Goal: Obtain resource: Obtain resource

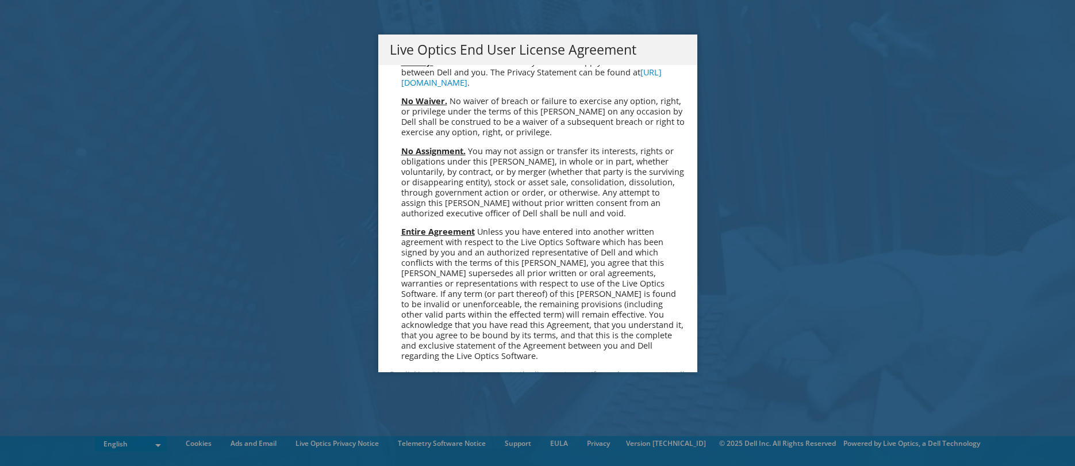
scroll to position [4367, 0]
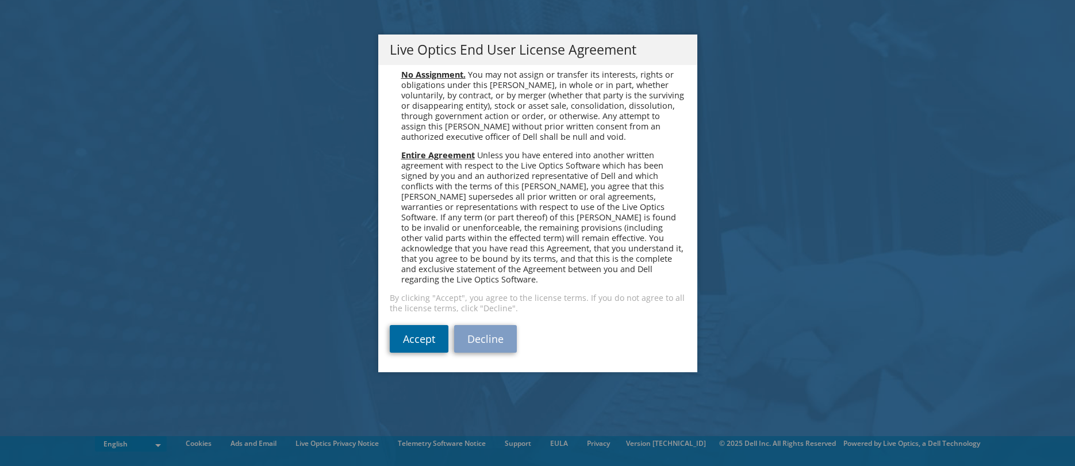
click at [408, 336] on link "Accept" at bounding box center [419, 339] width 59 height 28
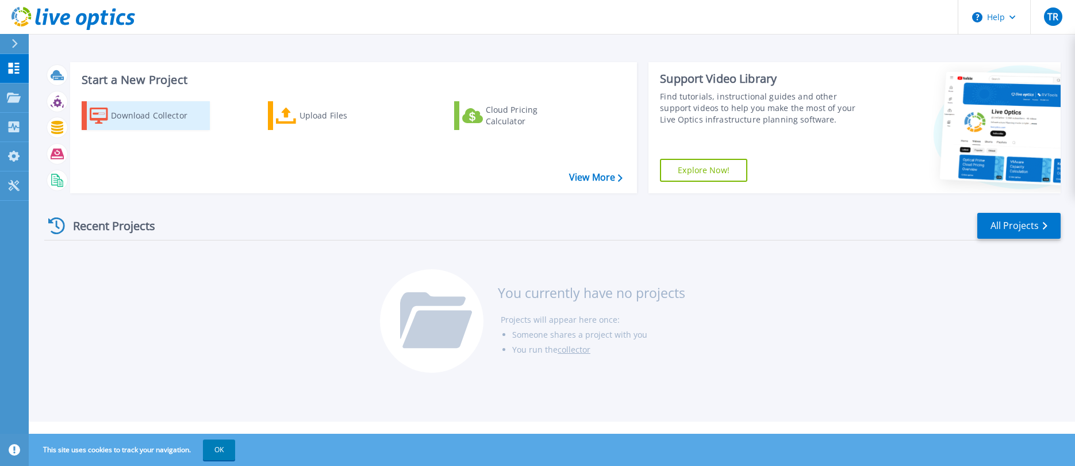
click at [147, 110] on div "Download Collector" at bounding box center [157, 115] width 92 height 23
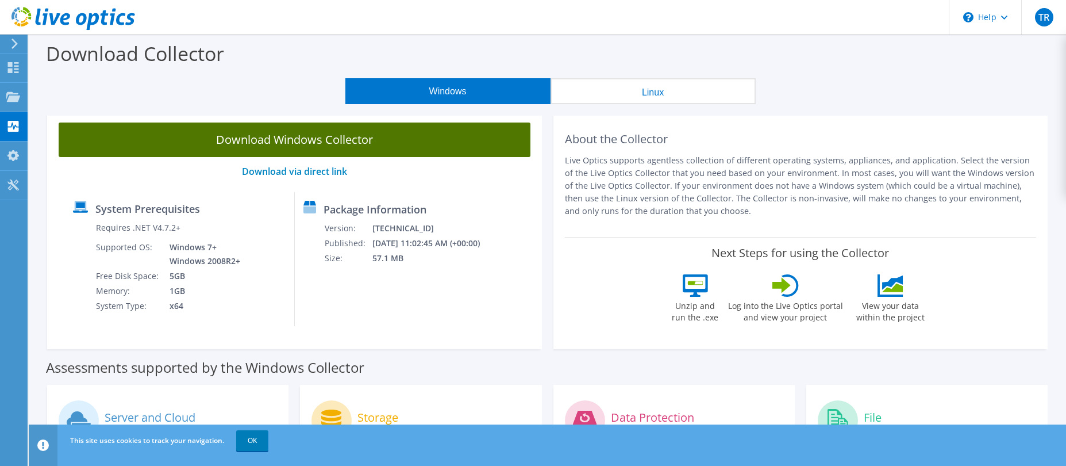
click at [205, 139] on link "Download Windows Collector" at bounding box center [295, 139] width 472 height 34
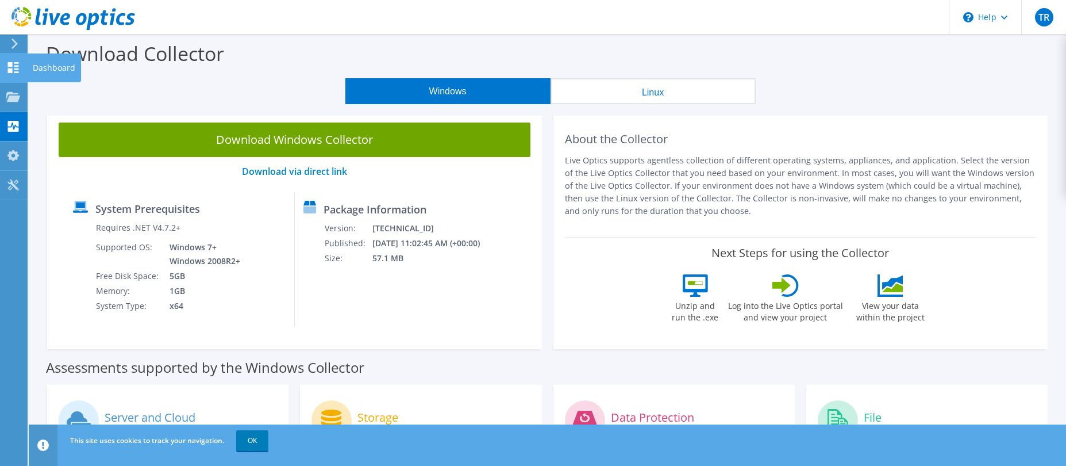
click at [9, 65] on use at bounding box center [13, 67] width 11 height 11
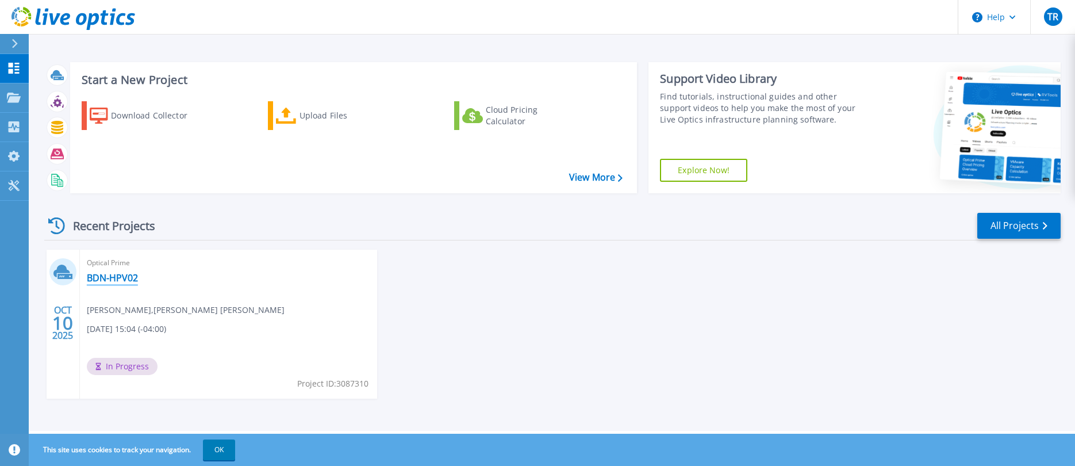
click at [116, 276] on link "BDN-HPV02" at bounding box center [112, 277] width 51 height 11
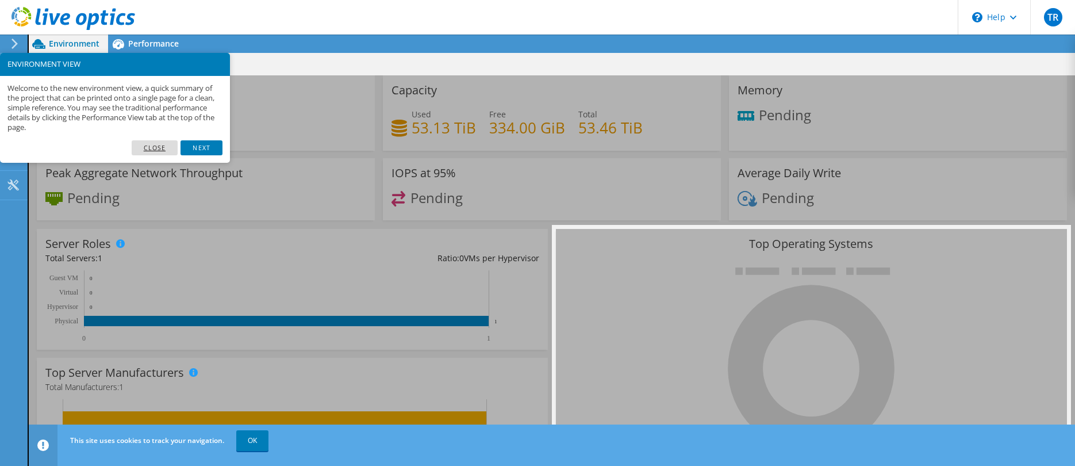
click at [157, 148] on link "Close" at bounding box center [155, 147] width 47 height 15
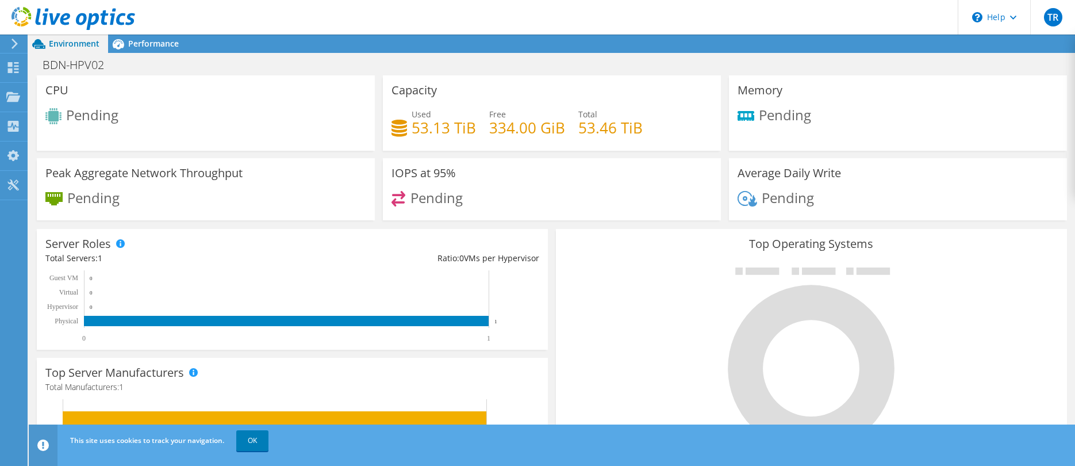
scroll to position [230, 0]
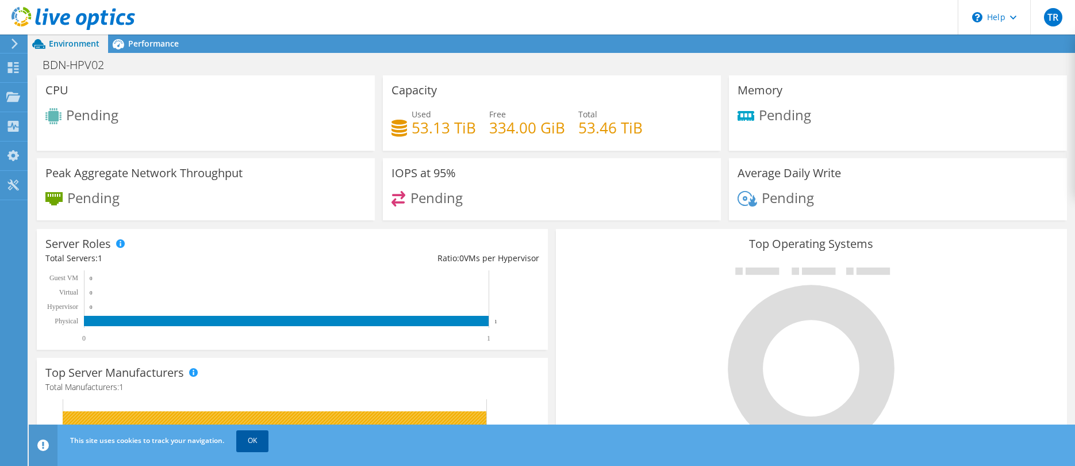
click at [242, 437] on link "OK" at bounding box center [252, 440] width 32 height 21
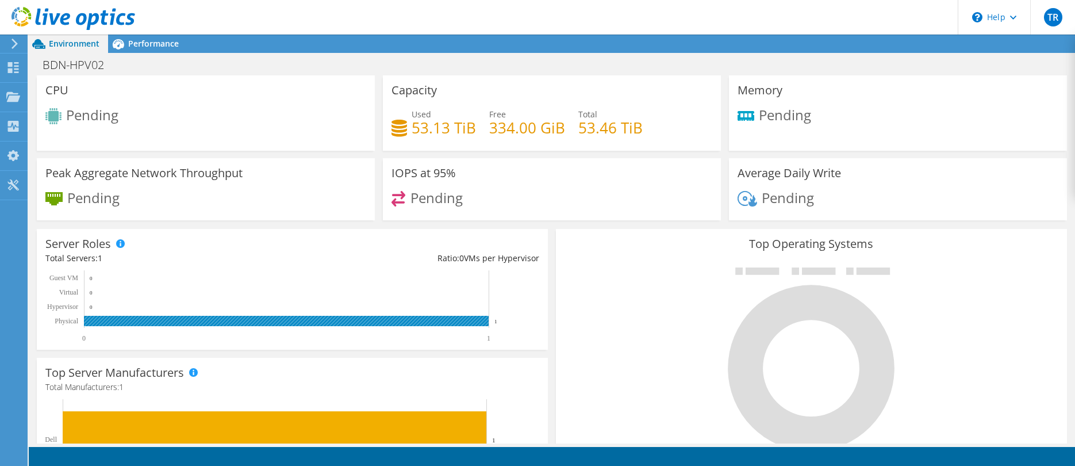
scroll to position [0, 0]
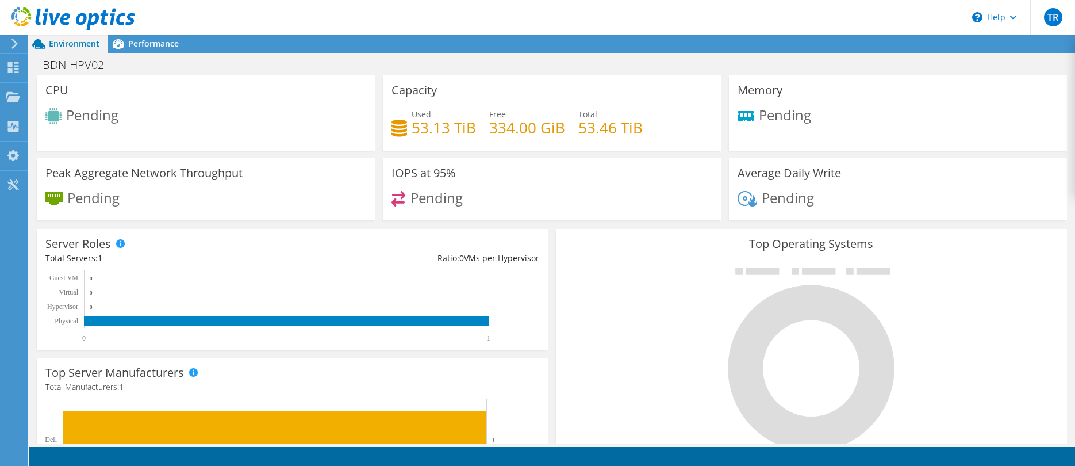
click at [993, 285] on div at bounding box center [811, 359] width 494 height 194
click at [148, 47] on span "Performance" at bounding box center [153, 43] width 51 height 11
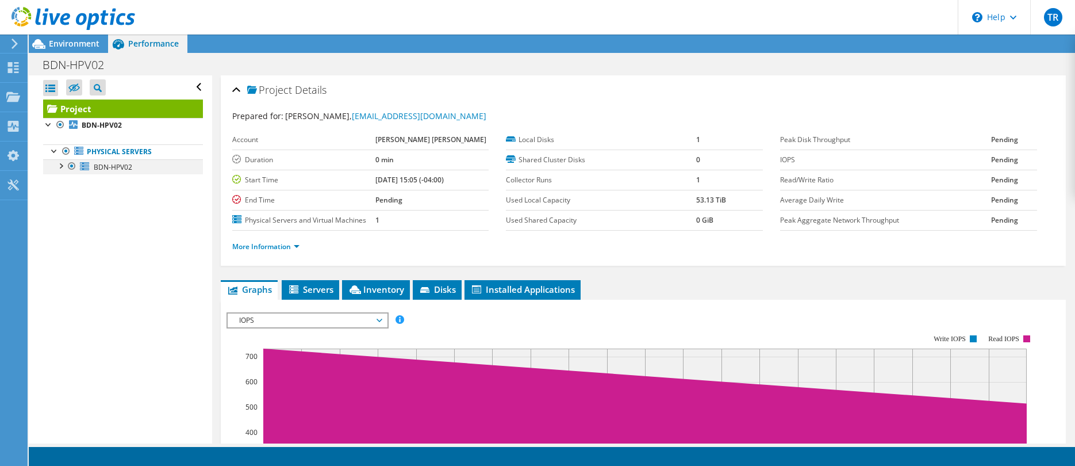
click at [60, 168] on div at bounding box center [60, 164] width 11 height 11
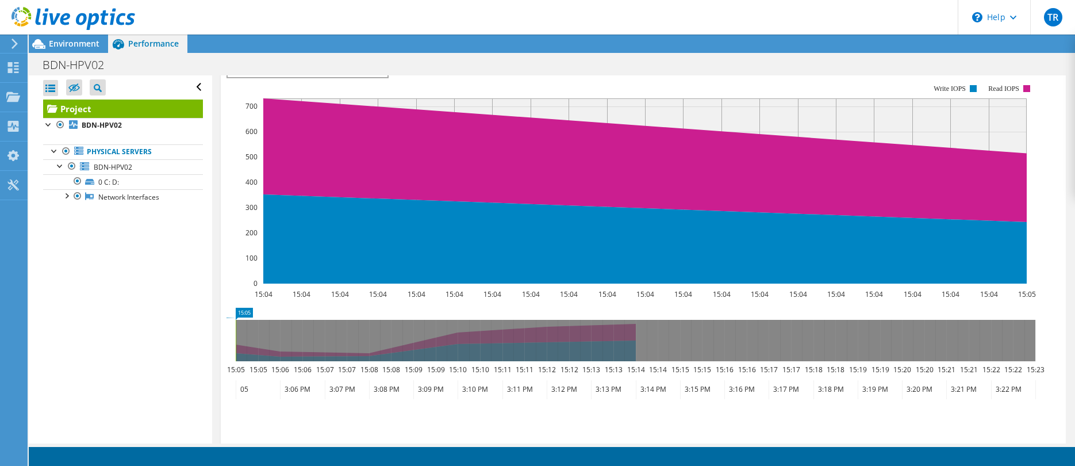
scroll to position [226, 0]
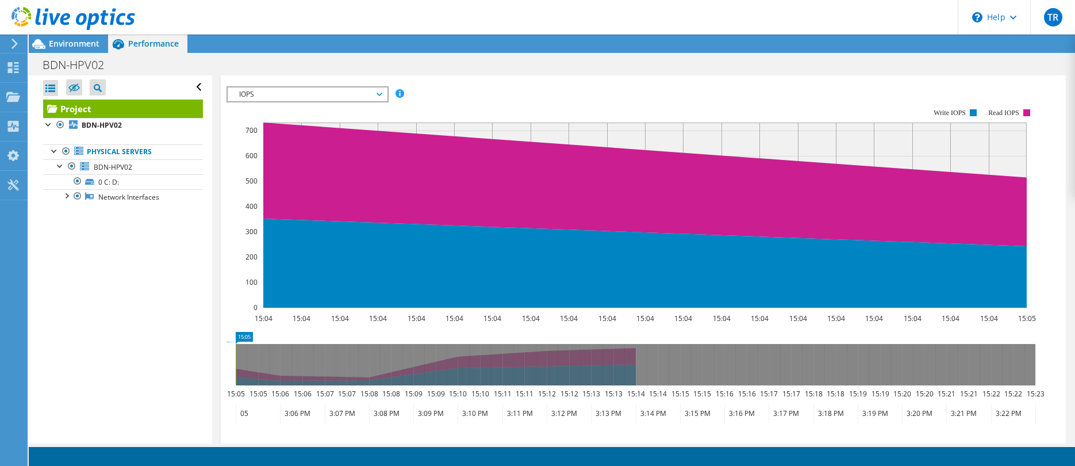
click at [317, 364] on icon at bounding box center [636, 364] width 800 height 41
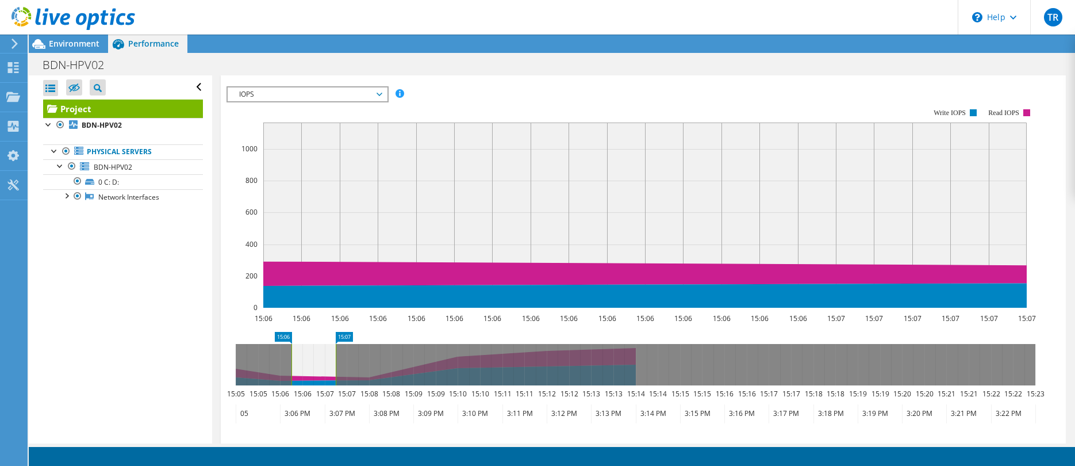
click at [372, 353] on icon at bounding box center [636, 364] width 800 height 41
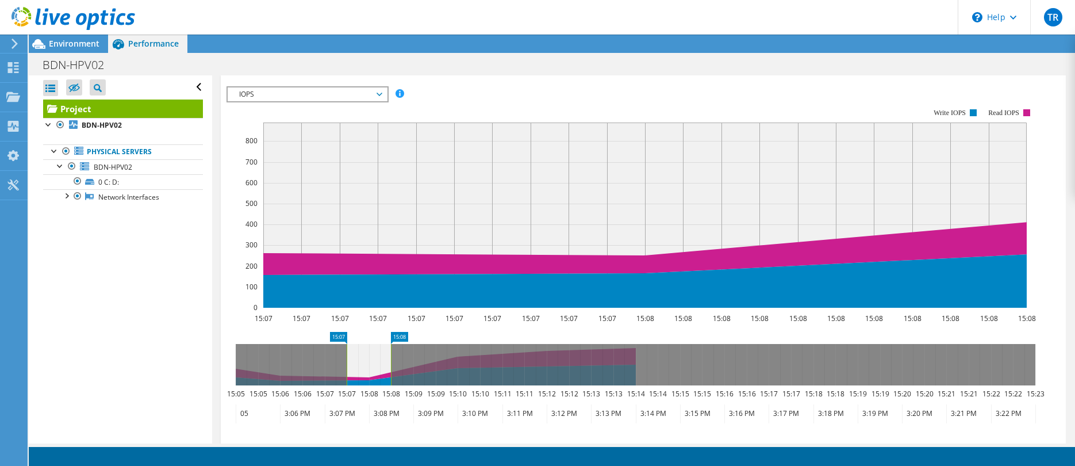
click at [518, 359] on icon at bounding box center [636, 364] width 800 height 41
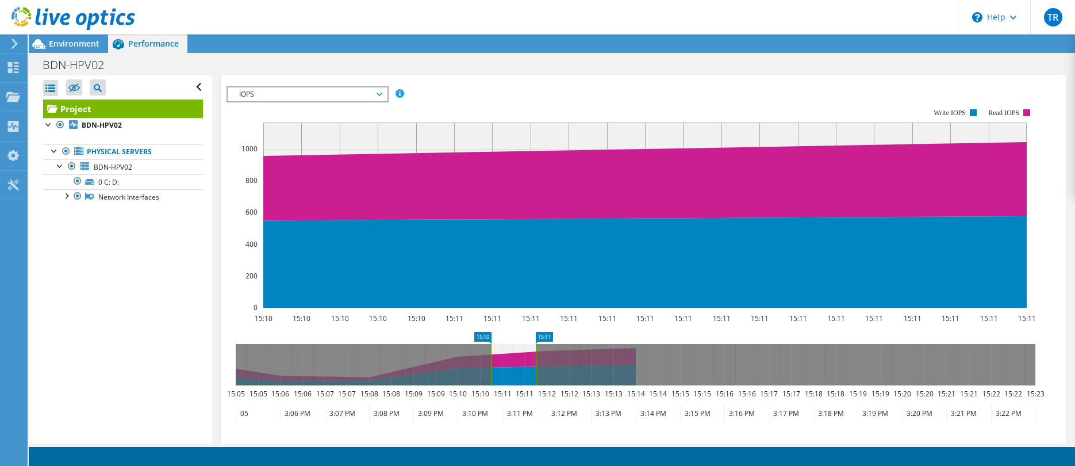
click at [633, 362] on icon at bounding box center [636, 364] width 800 height 41
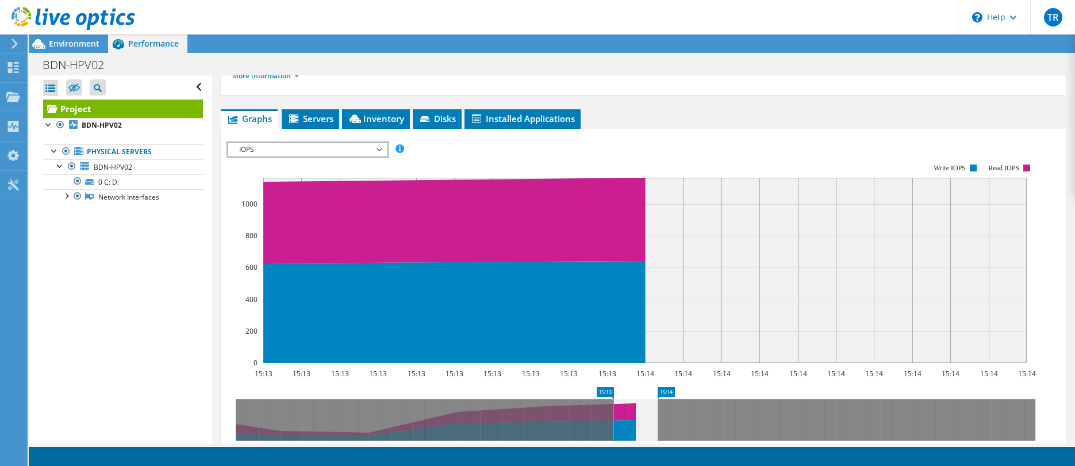
scroll to position [168, 0]
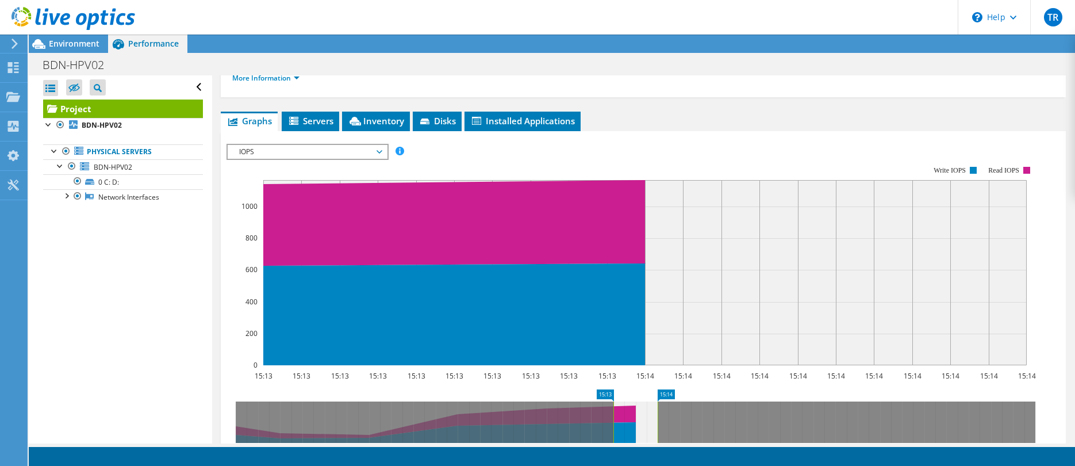
click at [351, 145] on span "IOPS" at bounding box center [307, 152] width 148 height 14
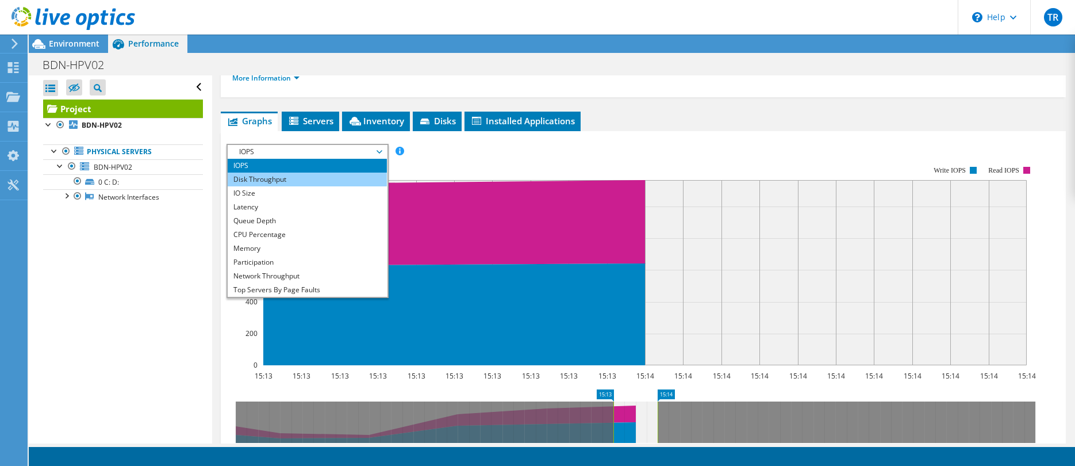
click at [322, 177] on li "Disk Throughput" at bounding box center [307, 179] width 159 height 14
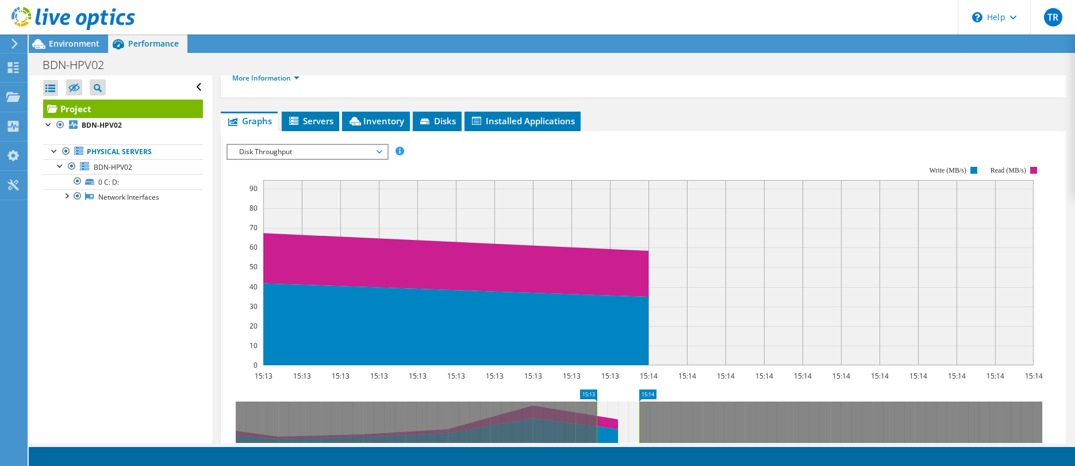
click at [325, 149] on span "Disk Throughput" at bounding box center [307, 152] width 148 height 14
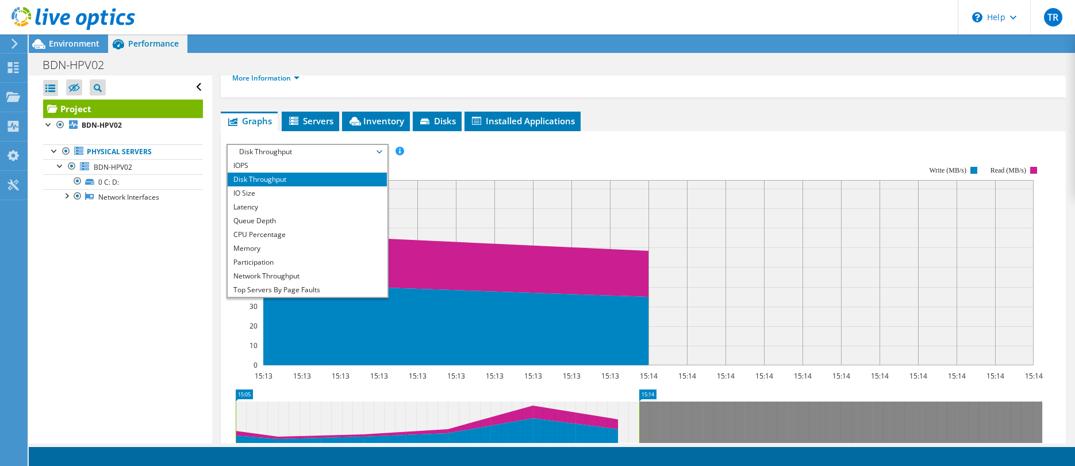
drag, startPoint x: 595, startPoint y: 407, endPoint x: 173, endPoint y: 415, distance: 422.0
click at [173, 415] on div "Open All Close All Hide Excluded Nodes Project Tree Filter" at bounding box center [552, 259] width 1046 height 368
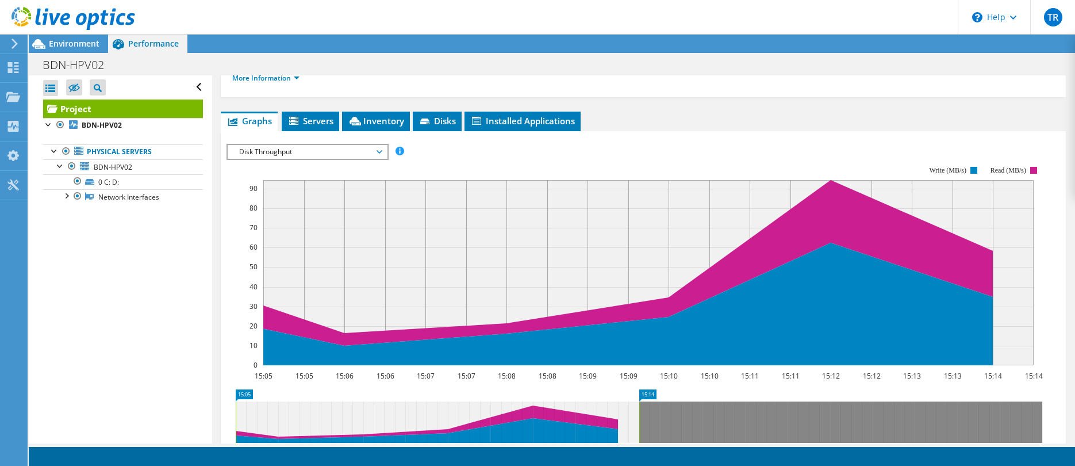
click at [373, 151] on span "Disk Throughput" at bounding box center [307, 152] width 148 height 14
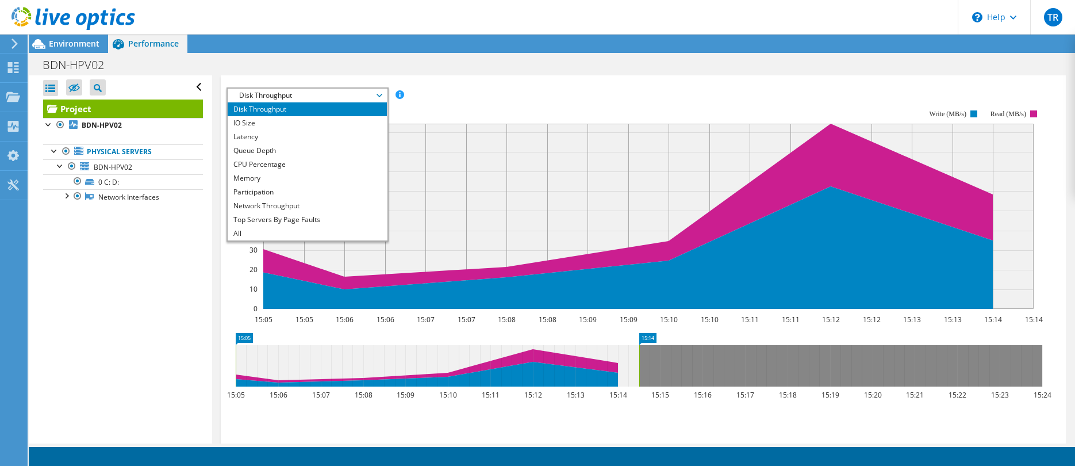
scroll to position [226, 0]
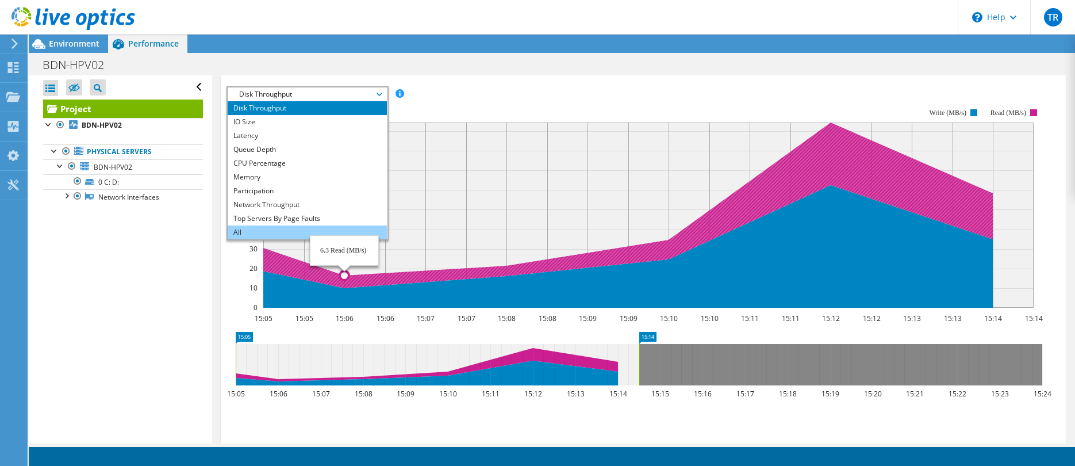
click at [282, 235] on li "All" at bounding box center [307, 232] width 159 height 14
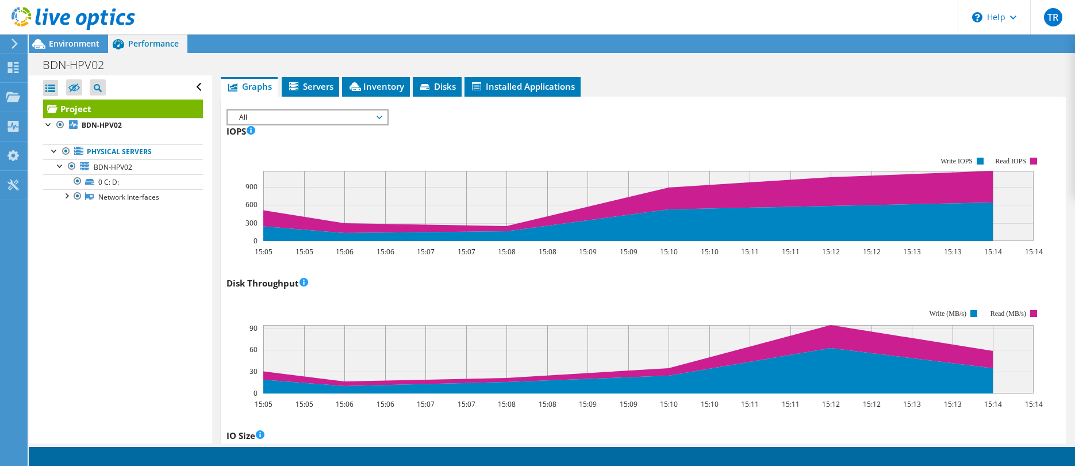
scroll to position [88, 0]
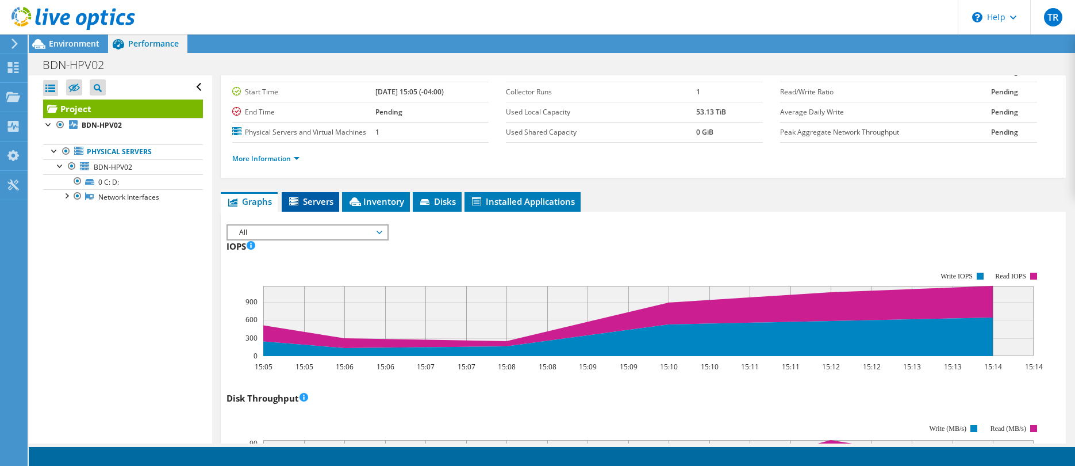
click at [321, 205] on span "Servers" at bounding box center [310, 200] width 46 height 11
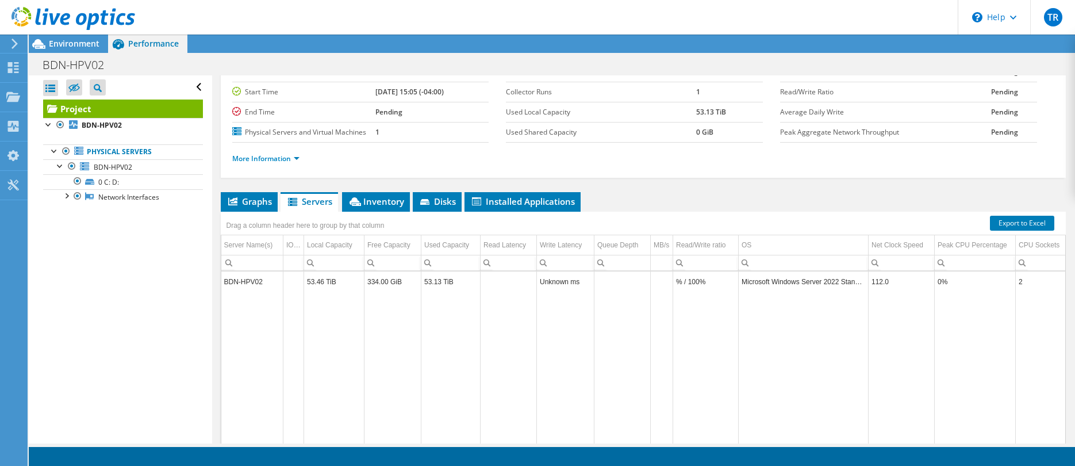
click at [252, 281] on td "BDN-HPV02" at bounding box center [252, 281] width 62 height 20
click at [379, 201] on span "Inventory" at bounding box center [376, 200] width 56 height 11
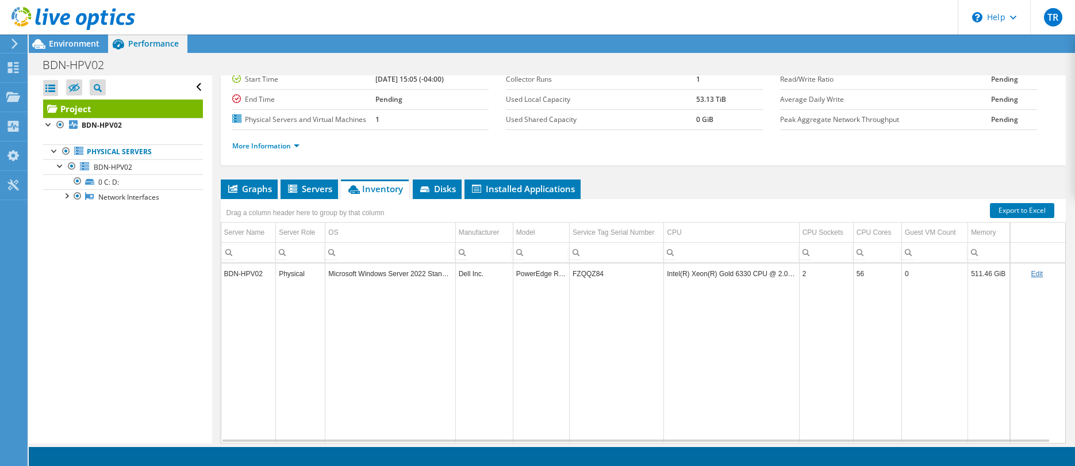
scroll to position [0, 0]
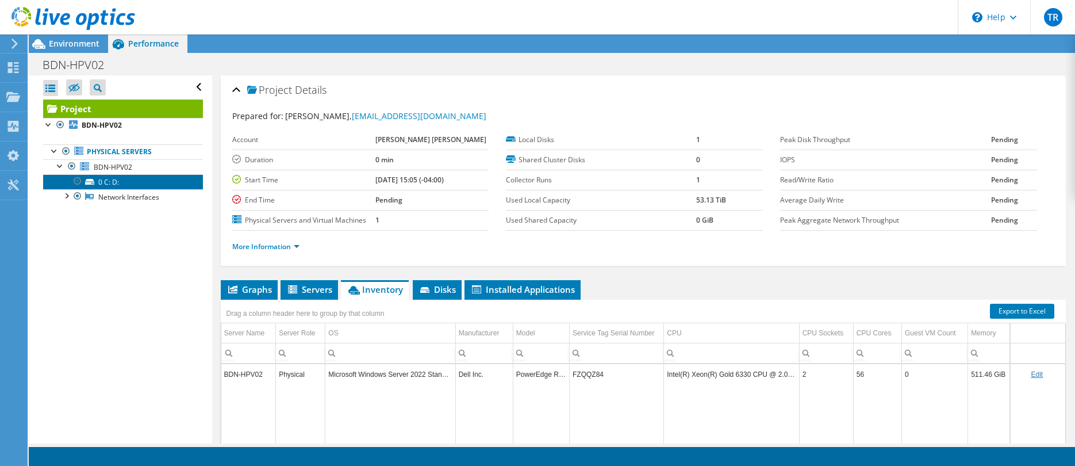
click at [112, 181] on link "0 C: D:" at bounding box center [123, 181] width 160 height 15
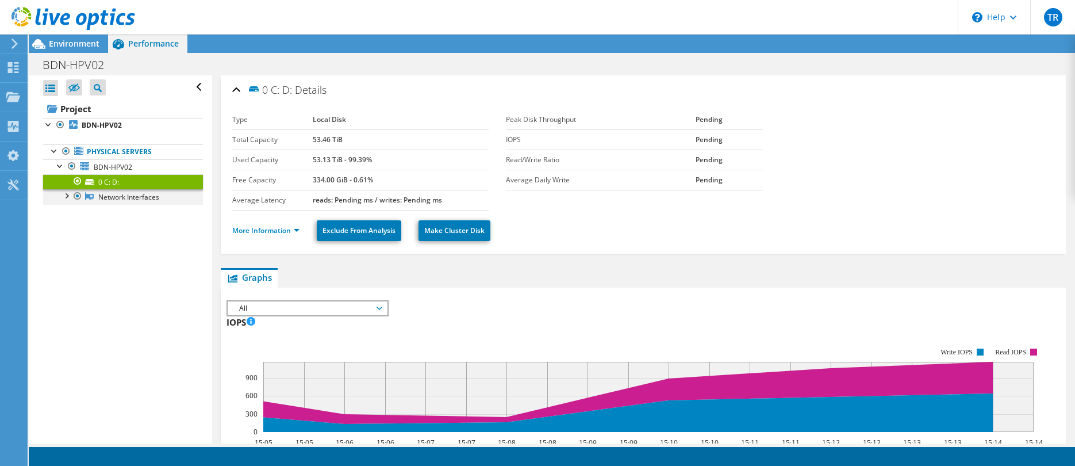
click at [64, 199] on div at bounding box center [65, 194] width 11 height 11
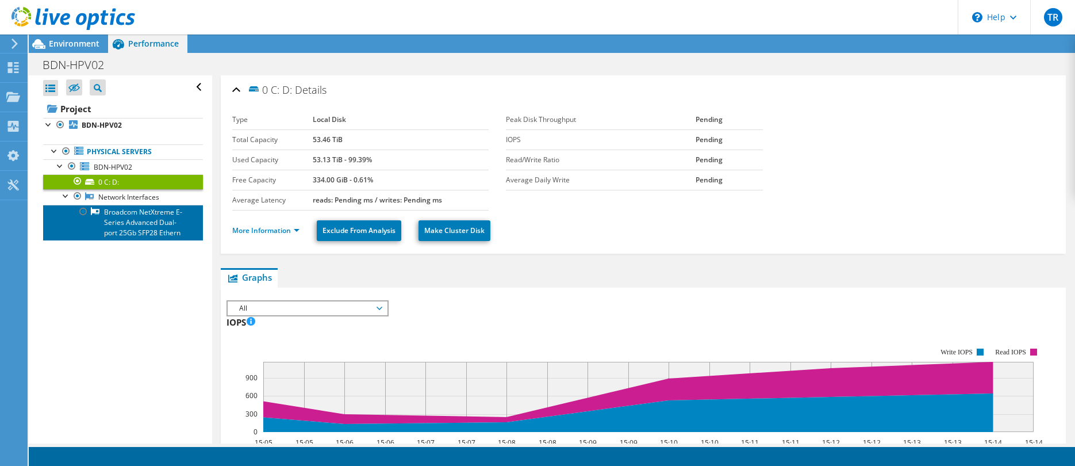
click at [148, 238] on link "Broadcom NetXtreme E-Series Advanced Dual-port 25Gb SFP28 Ethern" at bounding box center [123, 223] width 160 height 36
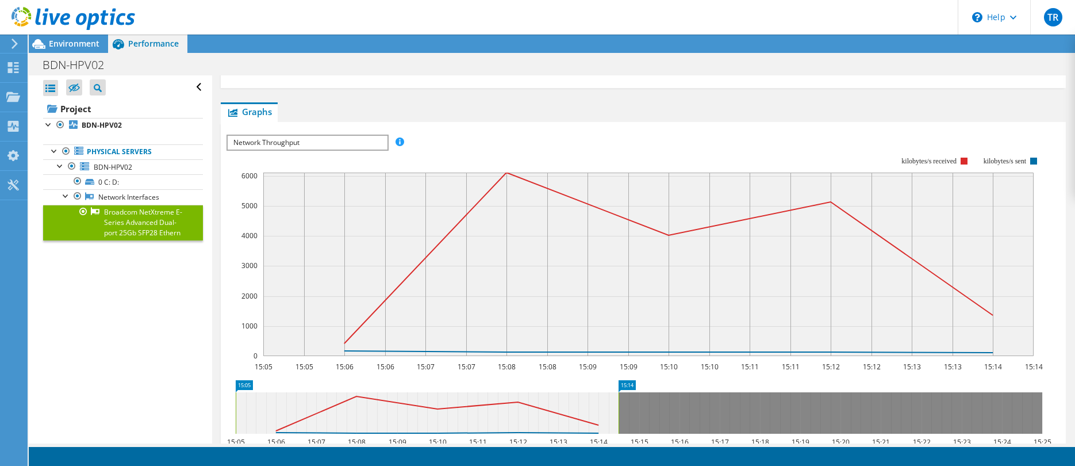
scroll to position [115, 0]
